Goal: Transaction & Acquisition: Subscribe to service/newsletter

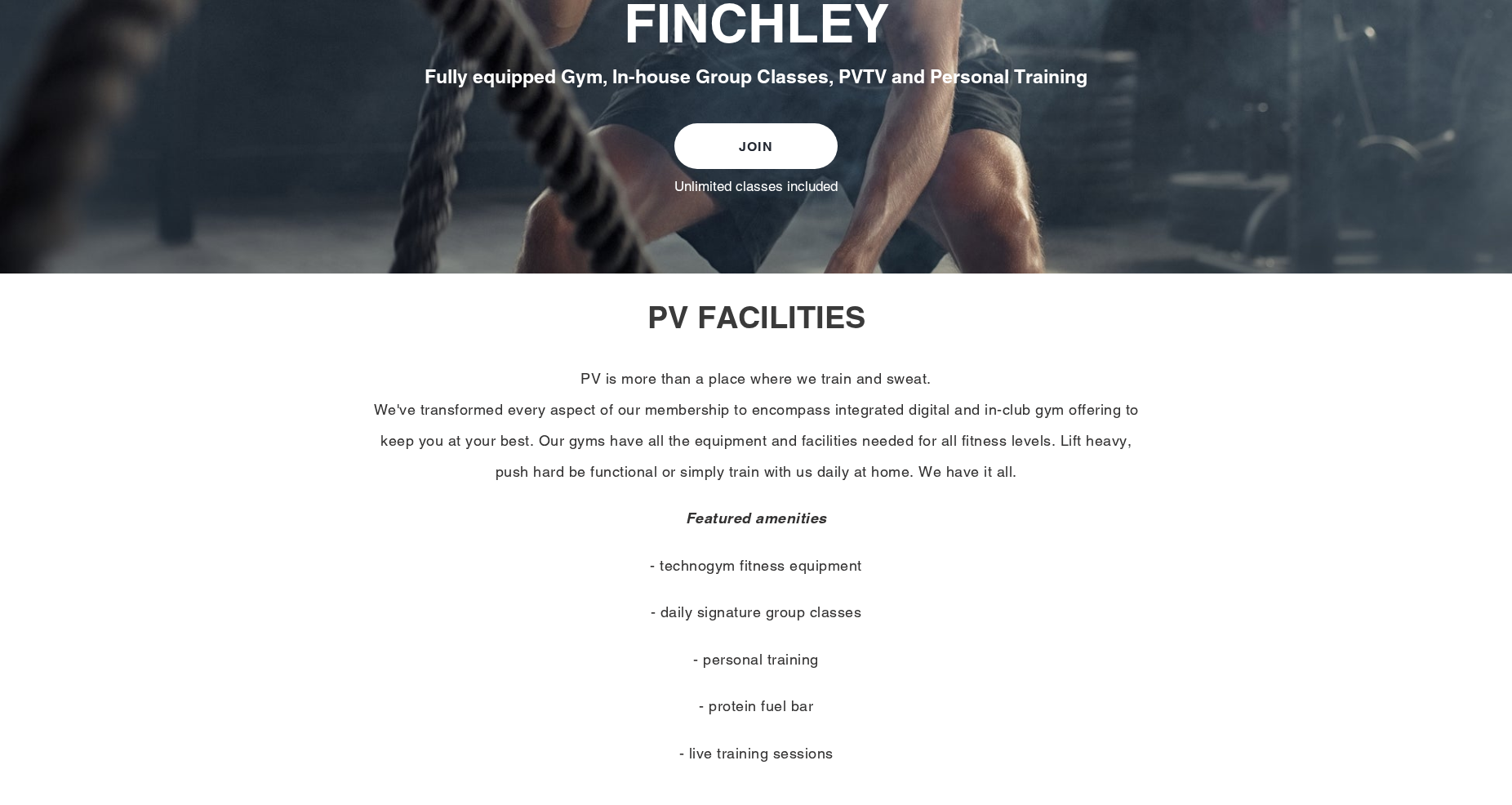
scroll to position [125, 0]
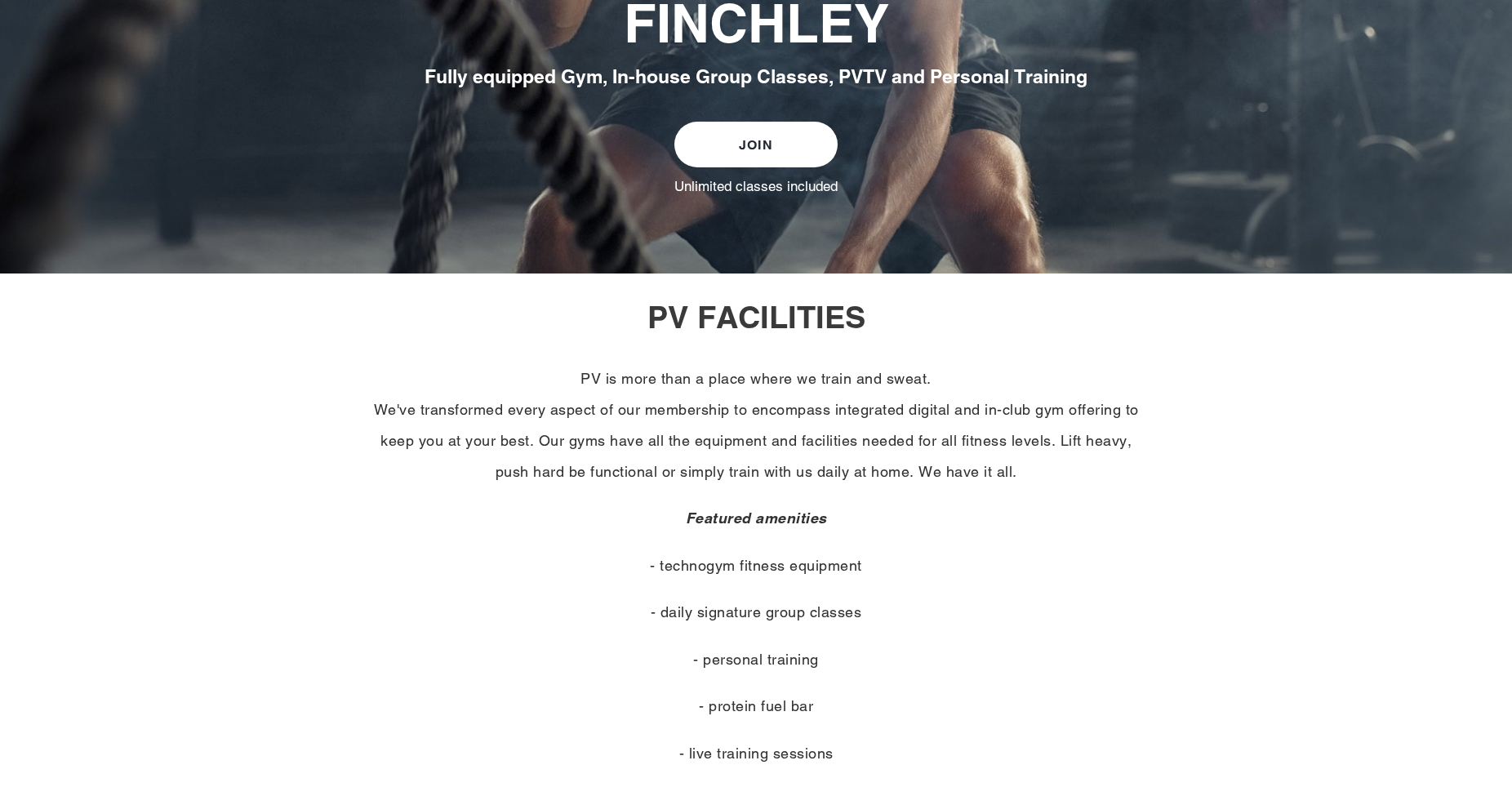
click at [736, 144] on link "JOIN" at bounding box center [755, 145] width 163 height 46
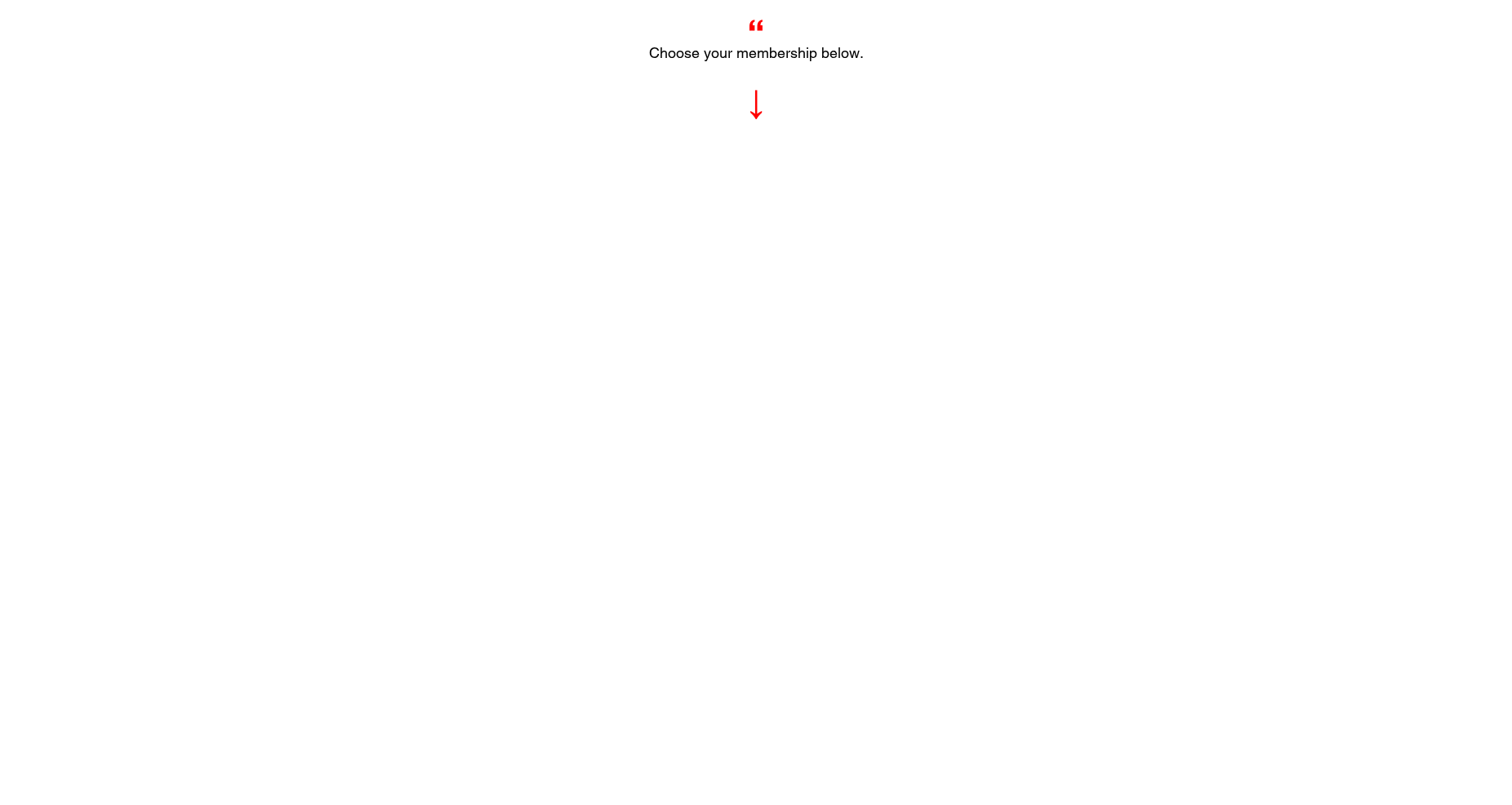
scroll to position [1054, 0]
